Goal: Navigation & Orientation: Find specific page/section

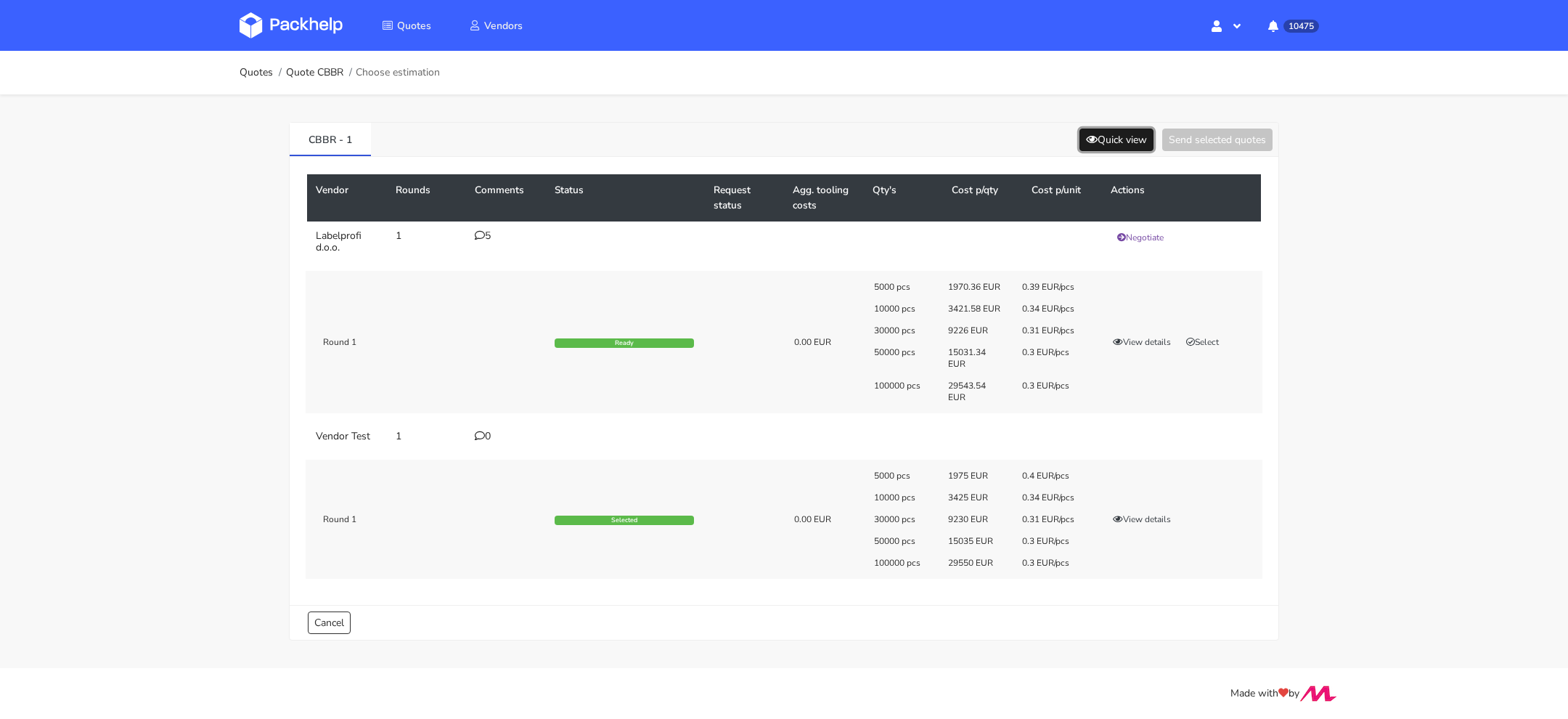
click at [1124, 140] on button "Quick view" at bounding box center [1116, 139] width 74 height 22
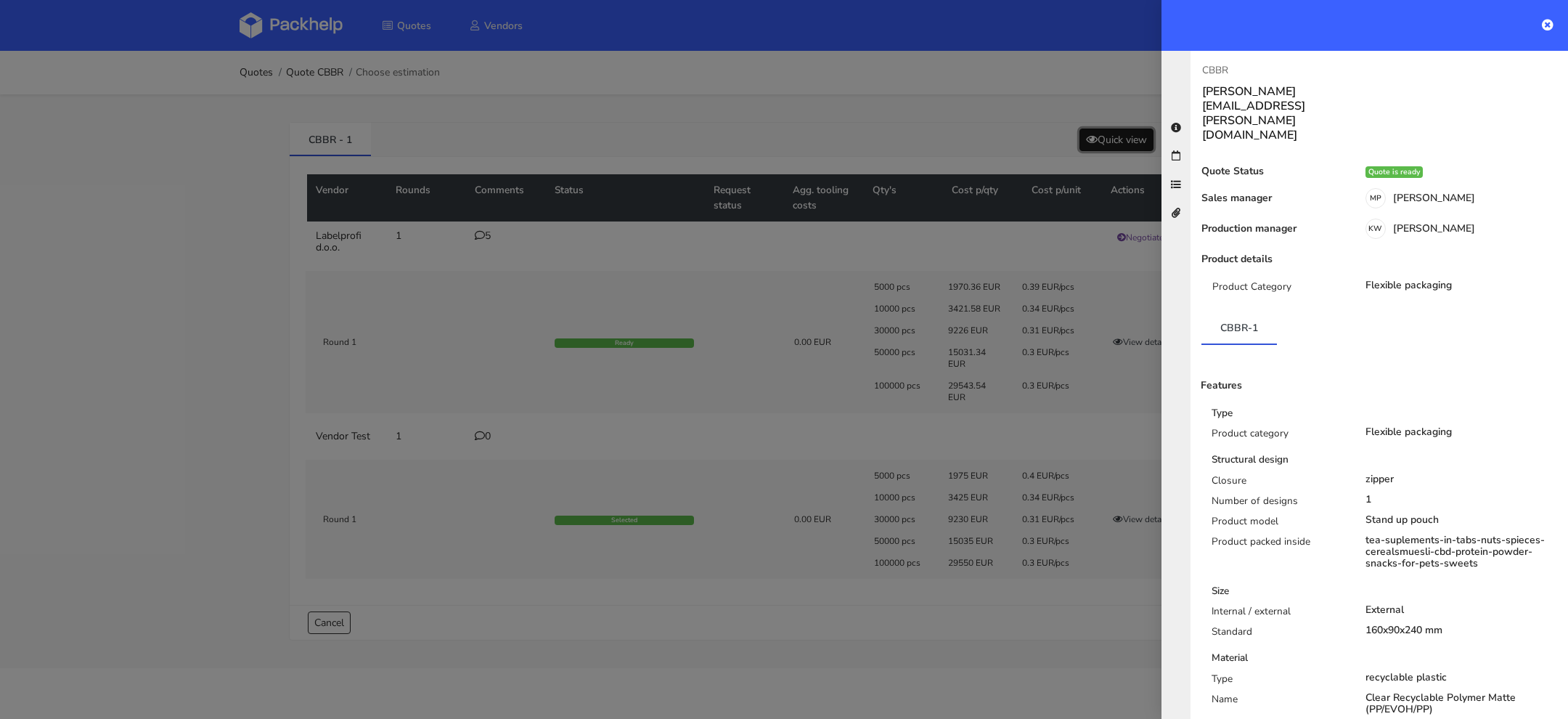
scroll to position [295, 0]
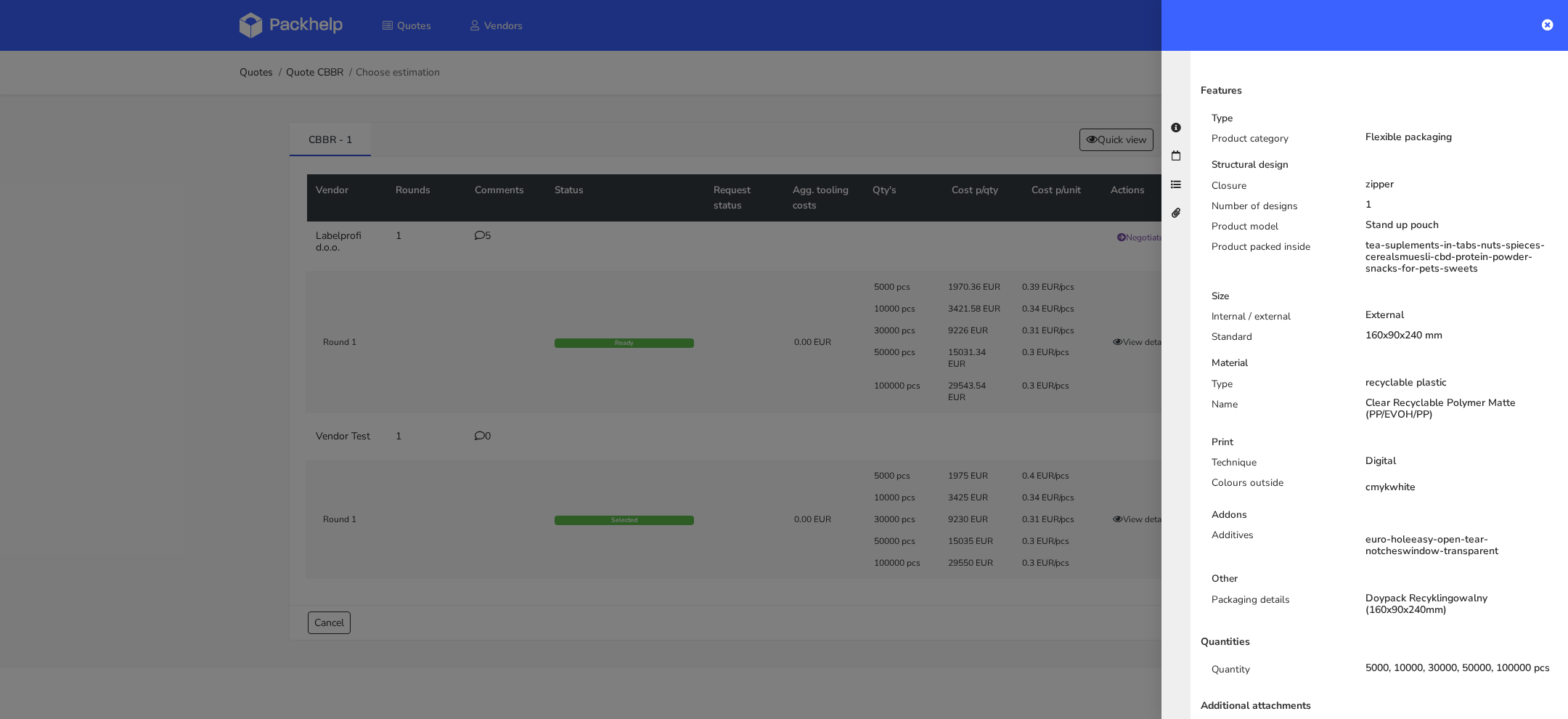
click at [633, 278] on div at bounding box center [784, 360] width 1568 height 719
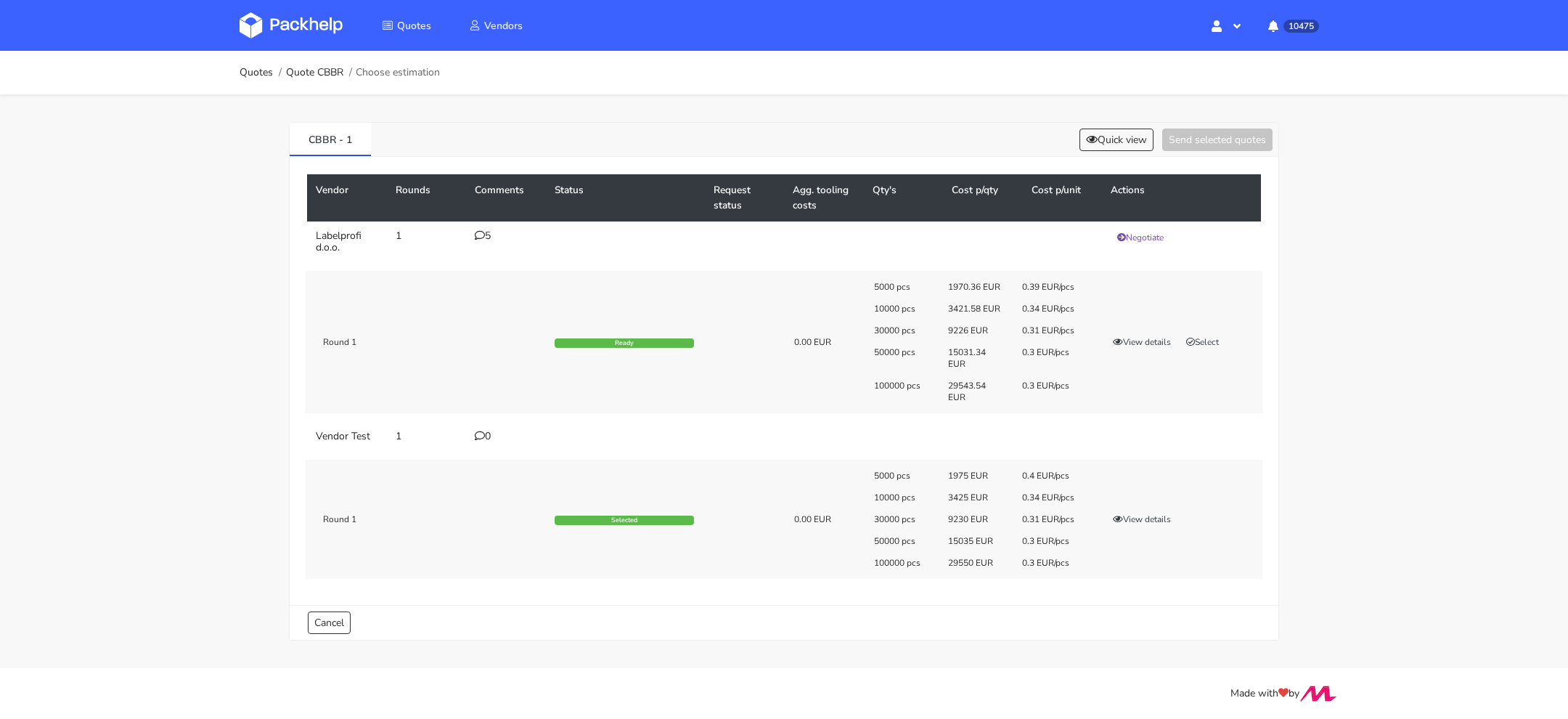
click at [330, 7] on link at bounding box center [301, 25] width 125 height 42
click at [330, 31] on img at bounding box center [290, 25] width 103 height 26
